Goal: Information Seeking & Learning: Learn about a topic

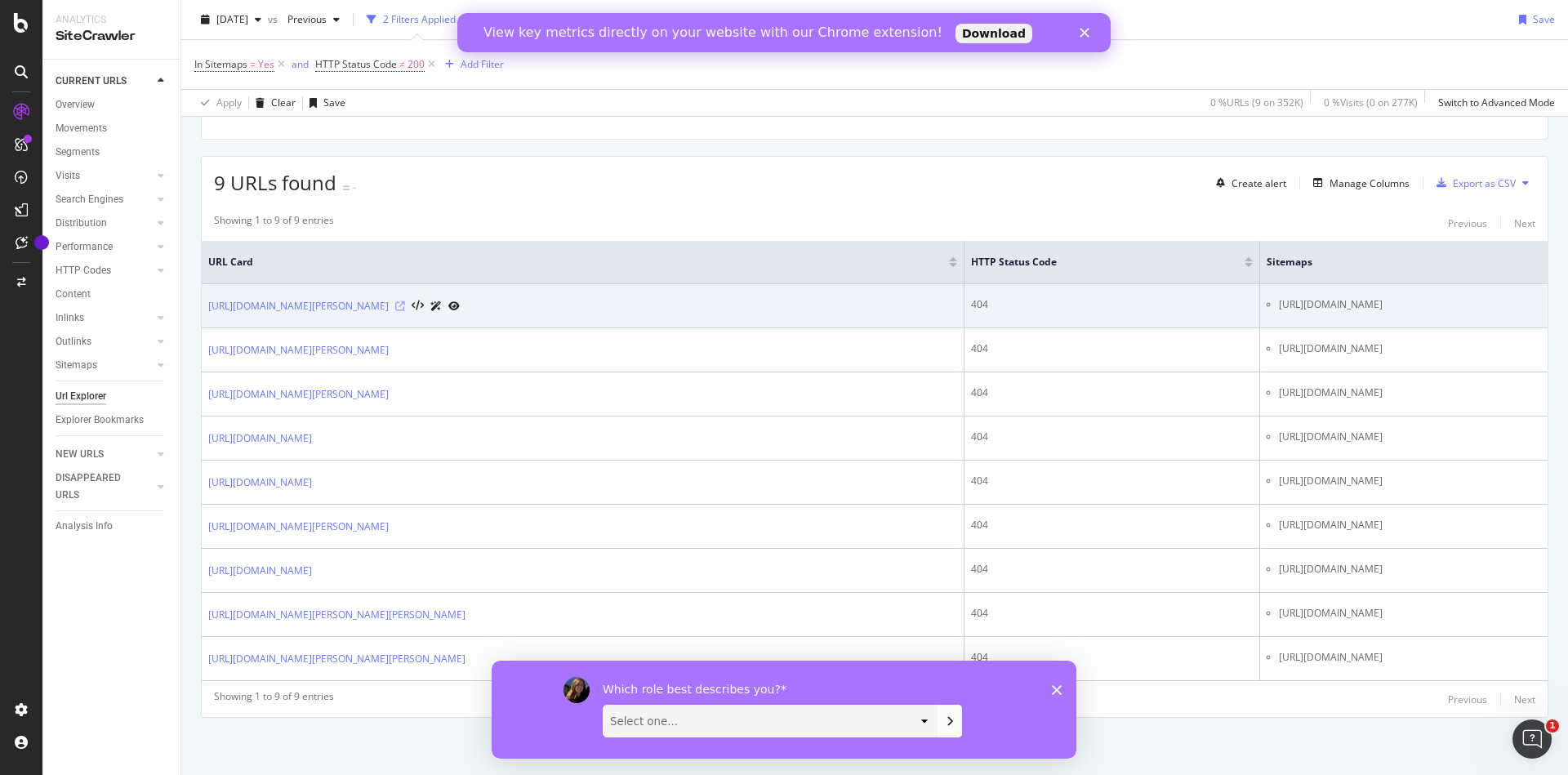
click at [405, 301] on icon at bounding box center [400, 306] width 10 height 10
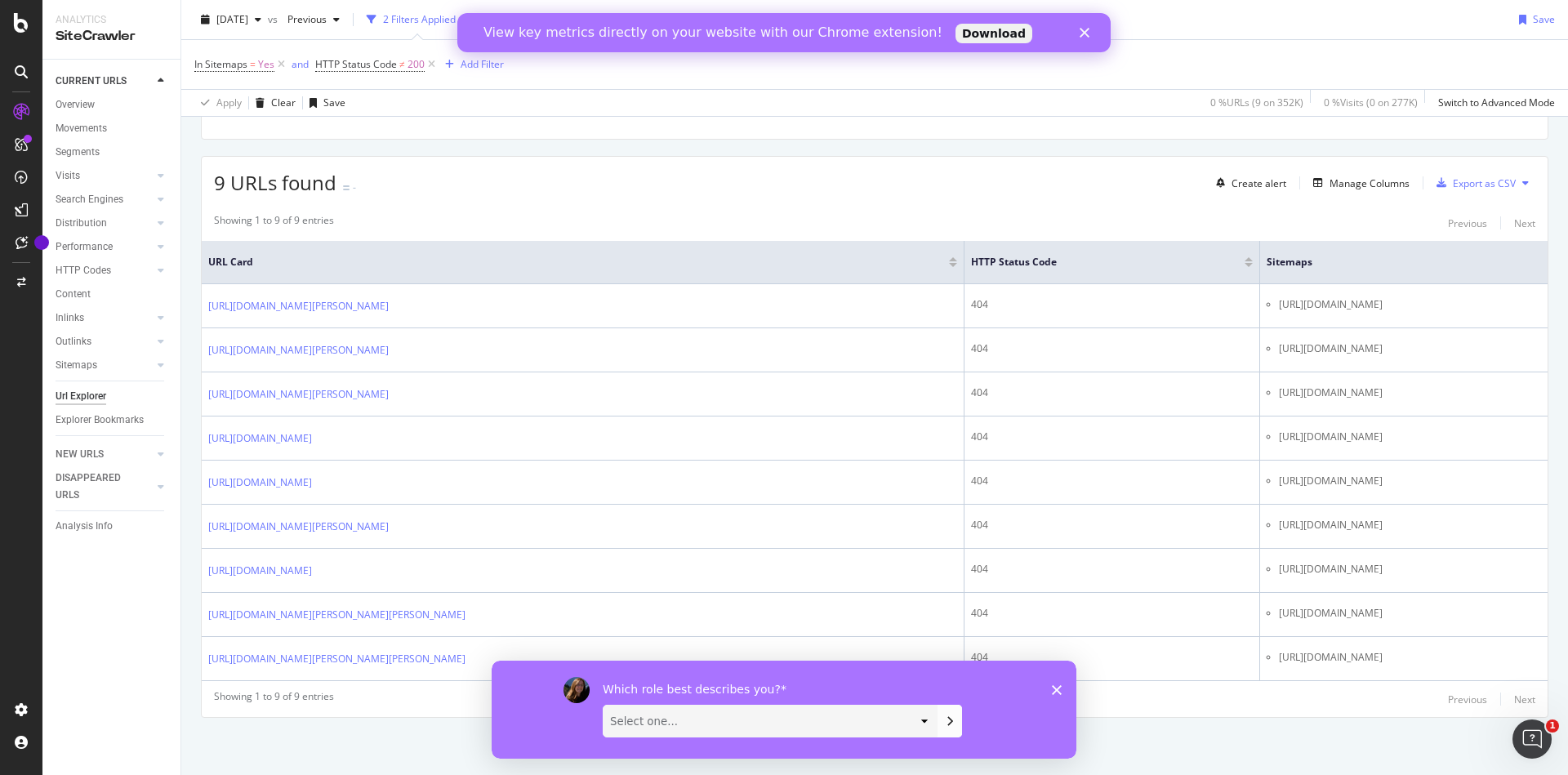
click at [1054, 692] on polygon "Close survey" at bounding box center [1056, 688] width 10 height 10
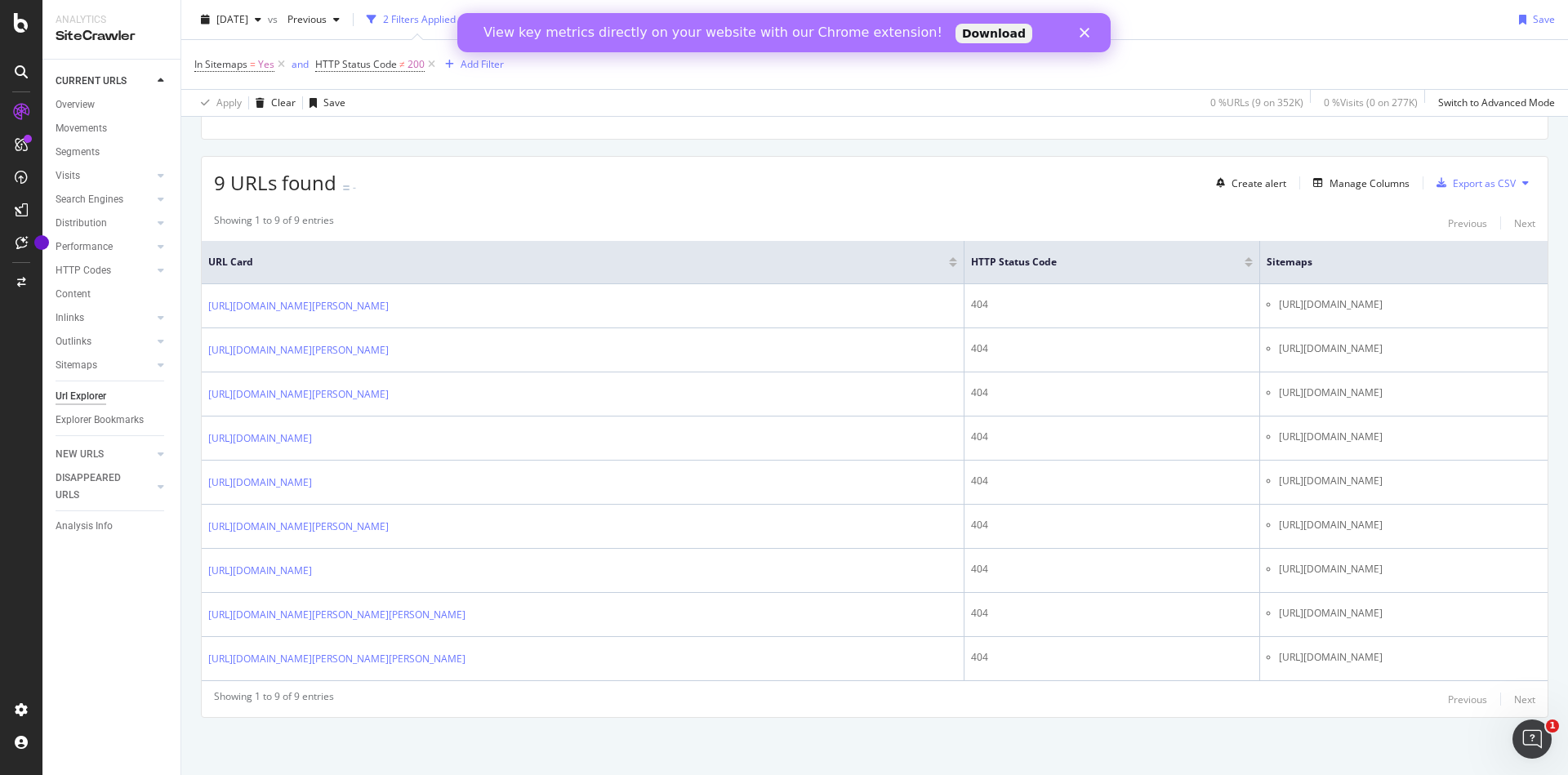
click at [1086, 30] on polygon "Close" at bounding box center [1084, 32] width 10 height 10
